Goal: Information Seeking & Learning: Check status

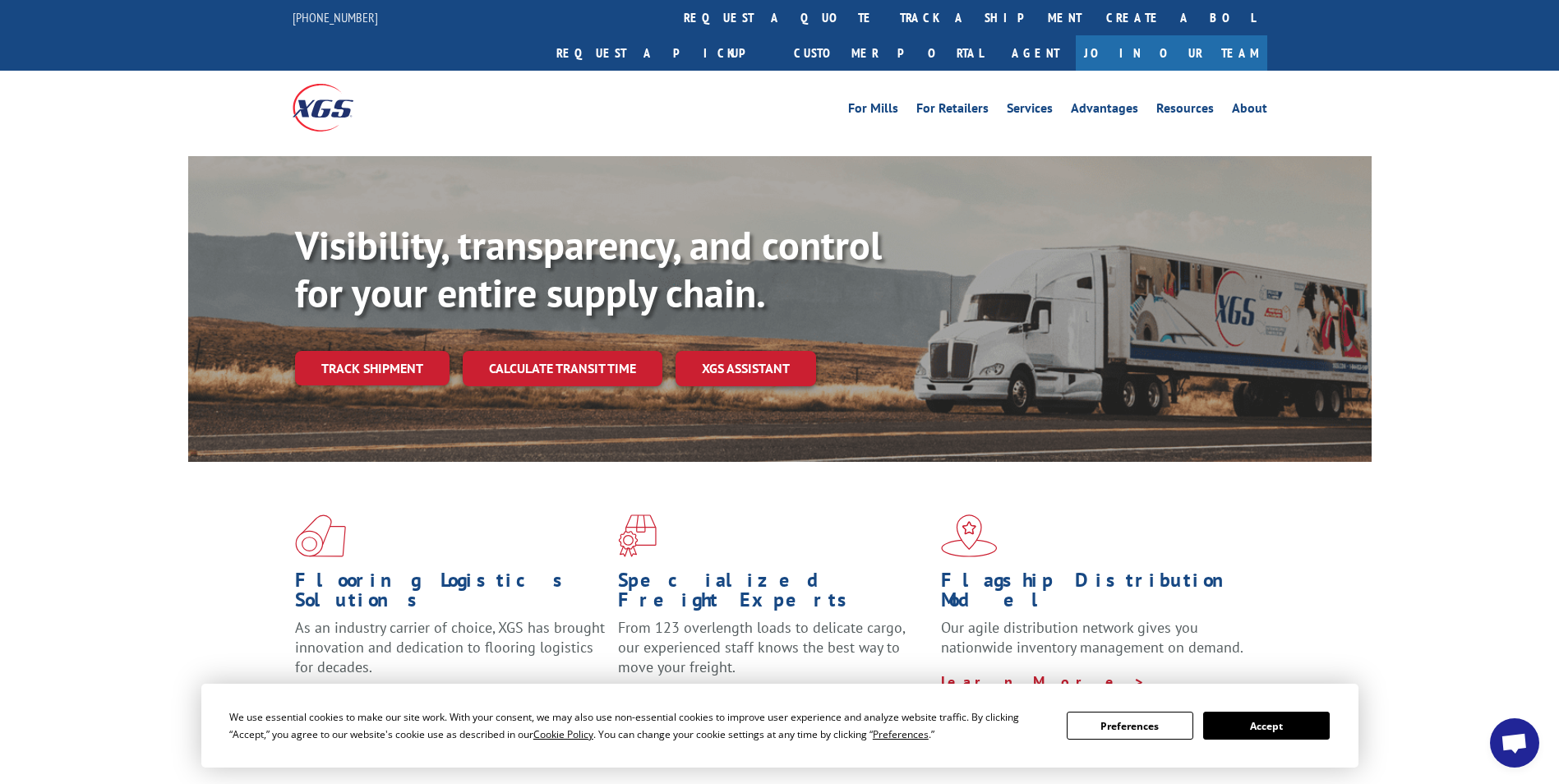
drag, startPoint x: 722, startPoint y: 19, endPoint x: 691, endPoint y: 32, distance: 33.6
click at [887, 19] on link "track a shipment" at bounding box center [990, 18] width 207 height 35
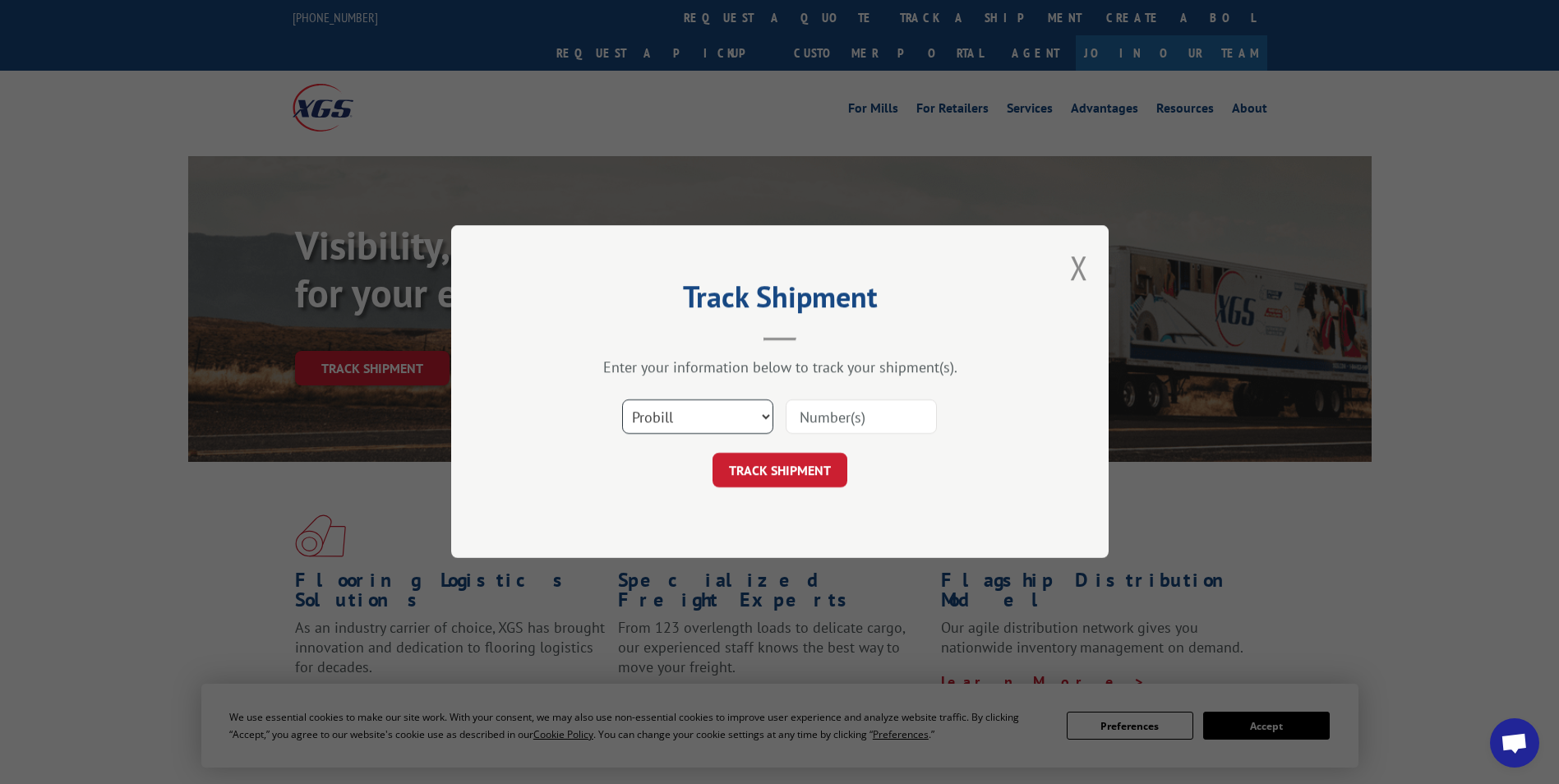
click at [684, 414] on select "Select category... Probill BOL PO" at bounding box center [697, 417] width 151 height 34
click at [856, 432] on input at bounding box center [861, 417] width 151 height 34
type input "16439580"
click at [789, 475] on button "TRACK SHIPMENT" at bounding box center [780, 470] width 135 height 34
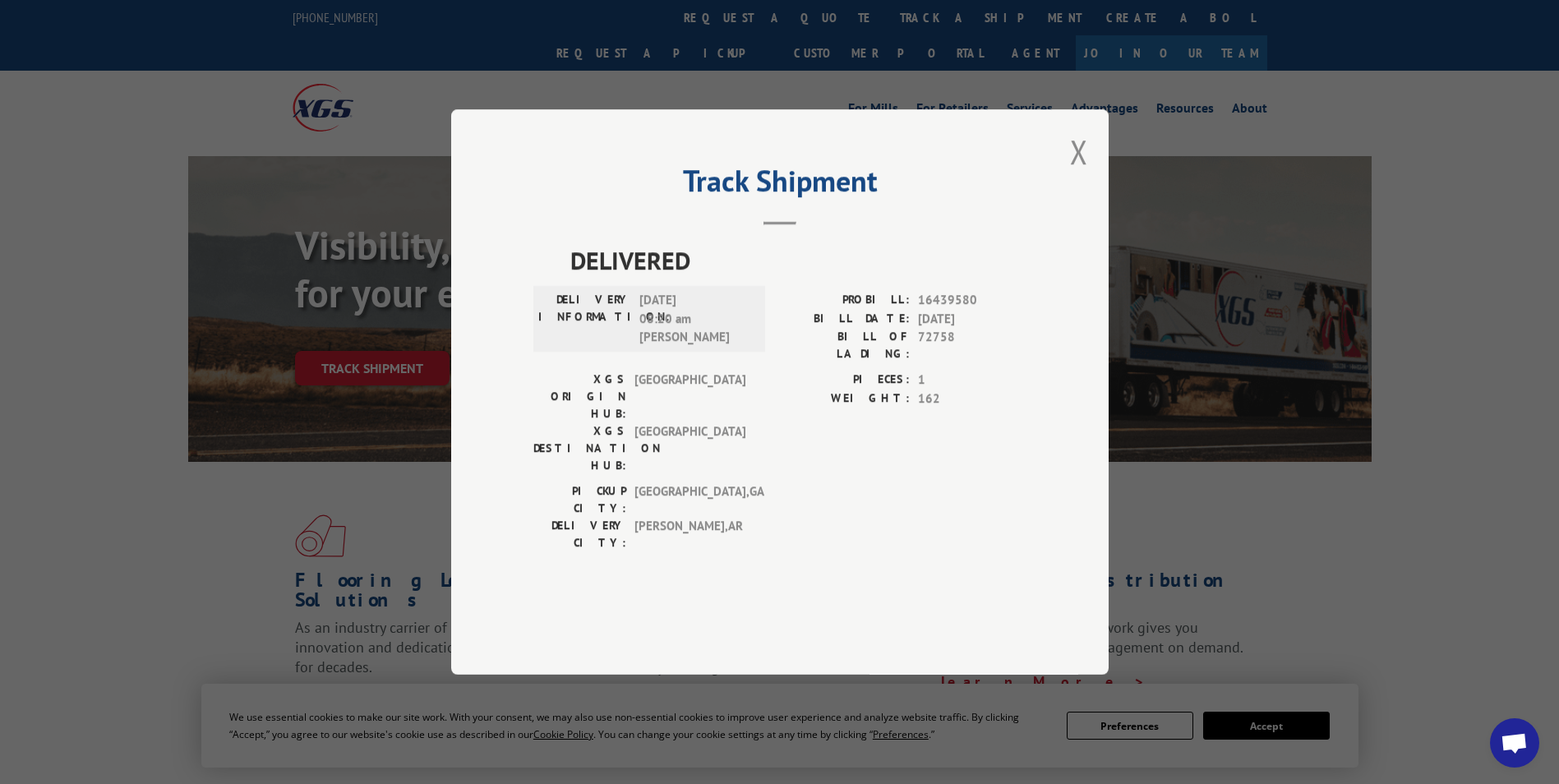
click at [1065, 198] on div "Track Shipment DELIVERED DELIVERY INFORMATION: [DATE] 08:20 am [PERSON_NAME] PR…" at bounding box center [780, 392] width 657 height 565
click at [1070, 173] on button "Close modal" at bounding box center [1079, 152] width 18 height 43
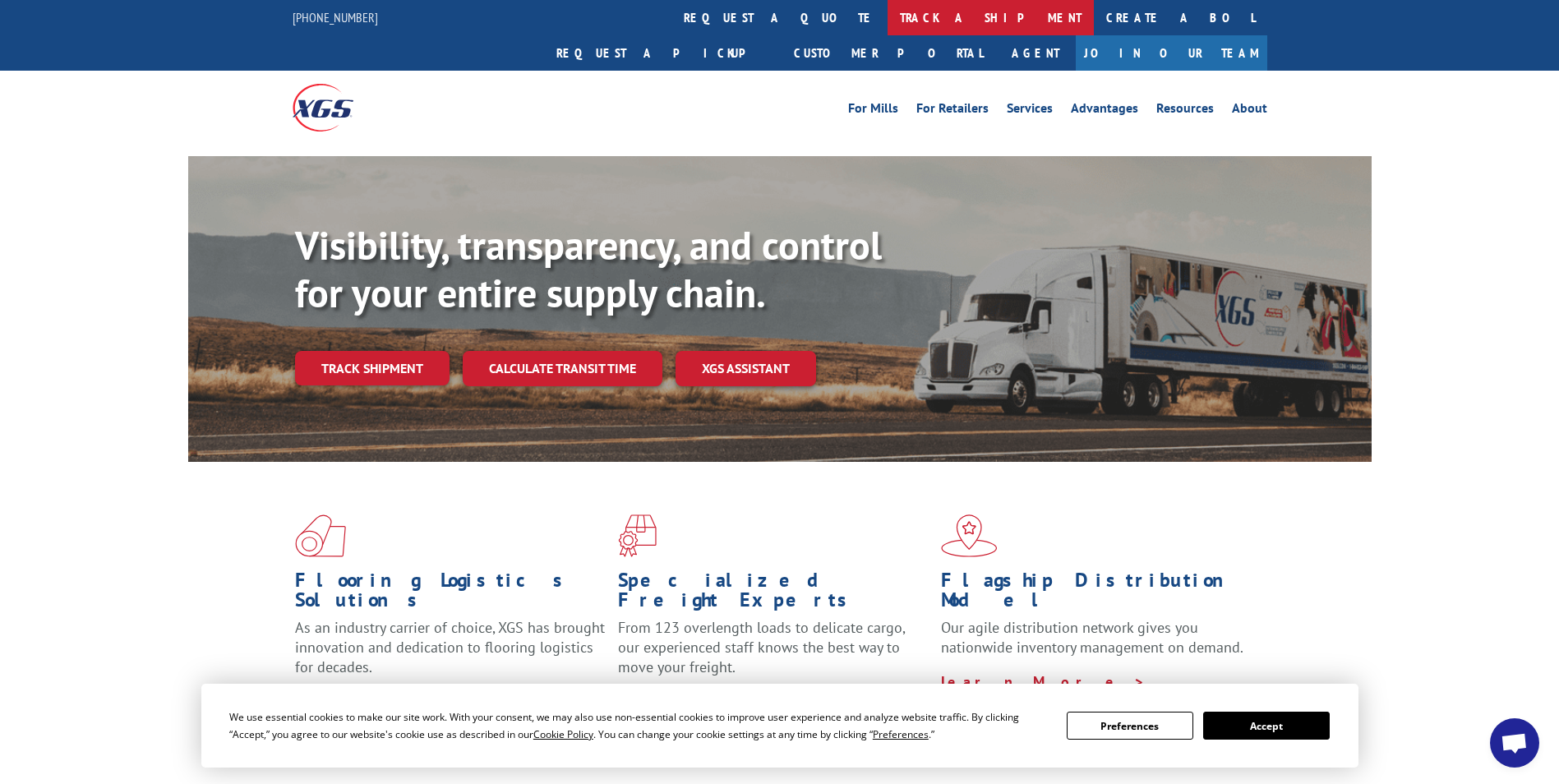
click at [887, 11] on link "track a shipment" at bounding box center [990, 18] width 207 height 35
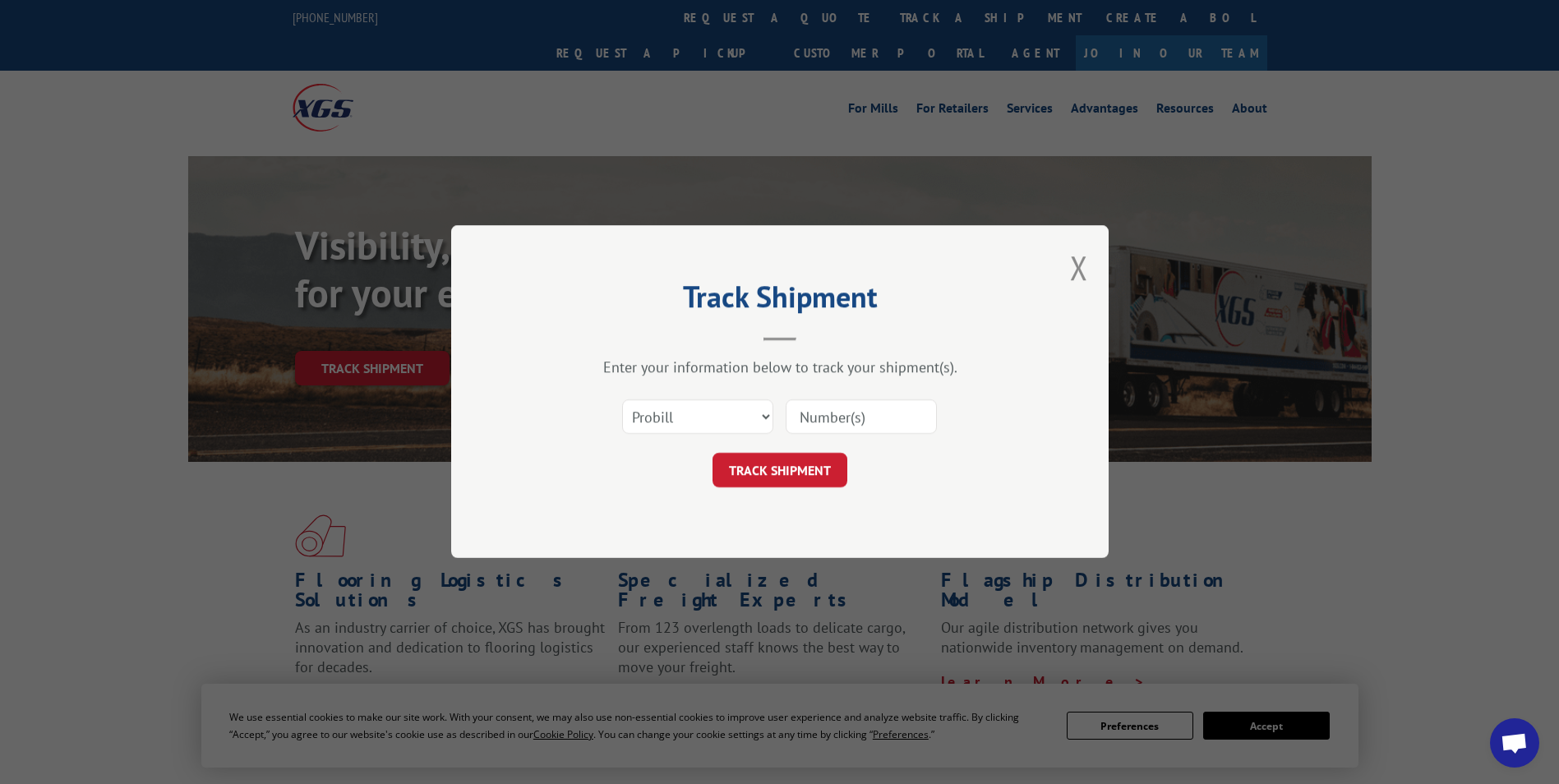
click at [864, 407] on input at bounding box center [861, 417] width 151 height 34
paste input "17562588"
type input "17562588"
click at [769, 464] on button "TRACK SHIPMENT" at bounding box center [780, 470] width 135 height 34
